Goal: Entertainment & Leisure: Consume media (video, audio)

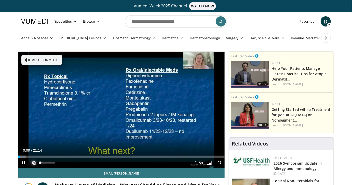
click at [34, 163] on span "Video Player" at bounding box center [34, 163] width 10 height 10
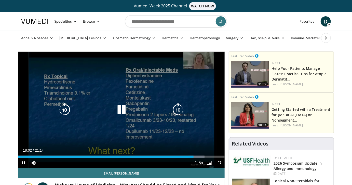
click at [138, 123] on div "10 seconds Tap to unmute" at bounding box center [121, 110] width 206 height 116
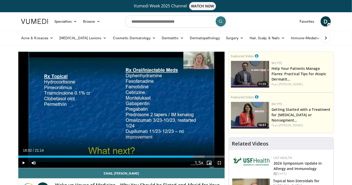
click at [218, 163] on span "Video Player" at bounding box center [220, 163] width 10 height 10
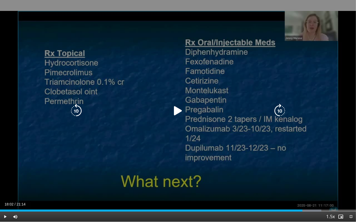
click at [352, 14] on div "10 seconds Tap to unmute" at bounding box center [178, 111] width 356 height 222
click at [192, 111] on div "Video Player" at bounding box center [178, 111] width 214 height 10
click at [182, 111] on icon "Video Player" at bounding box center [178, 111] width 14 height 14
